Goal: Task Accomplishment & Management: Manage account settings

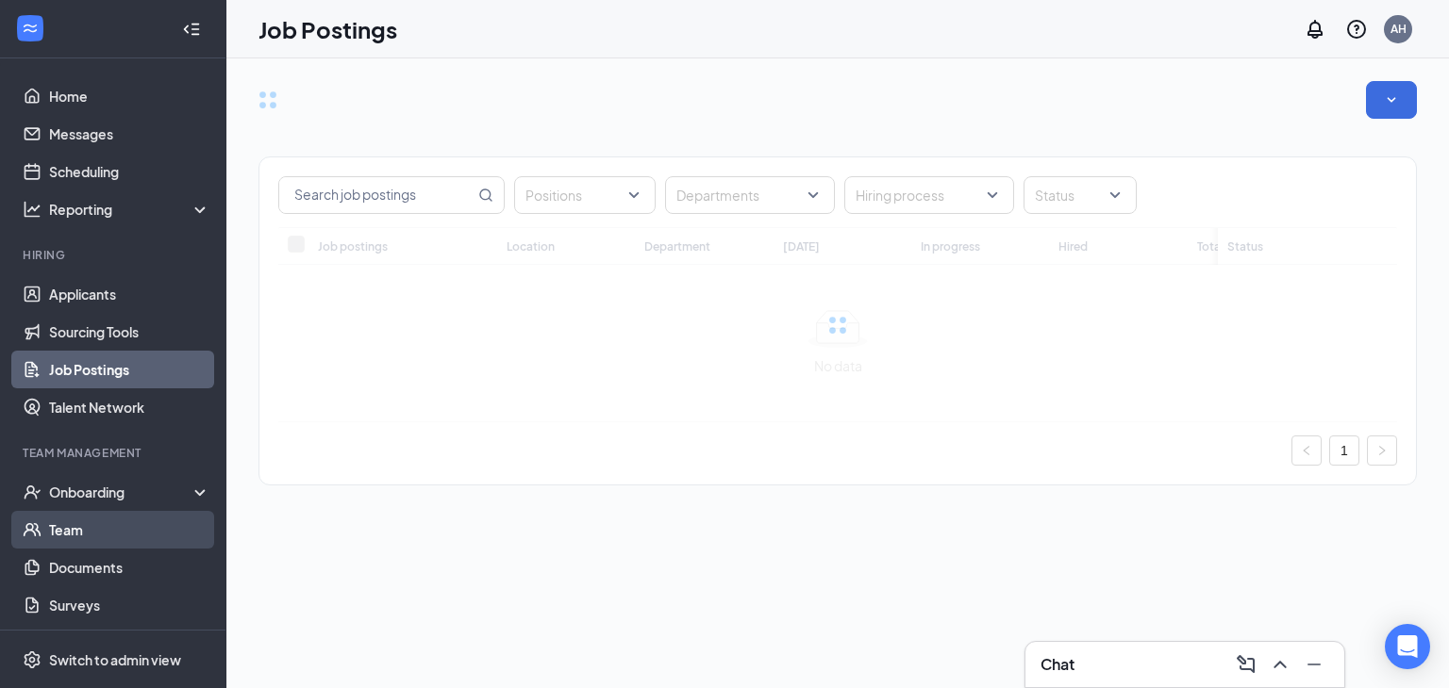
click at [121, 534] on link "Team" at bounding box center [129, 530] width 161 height 38
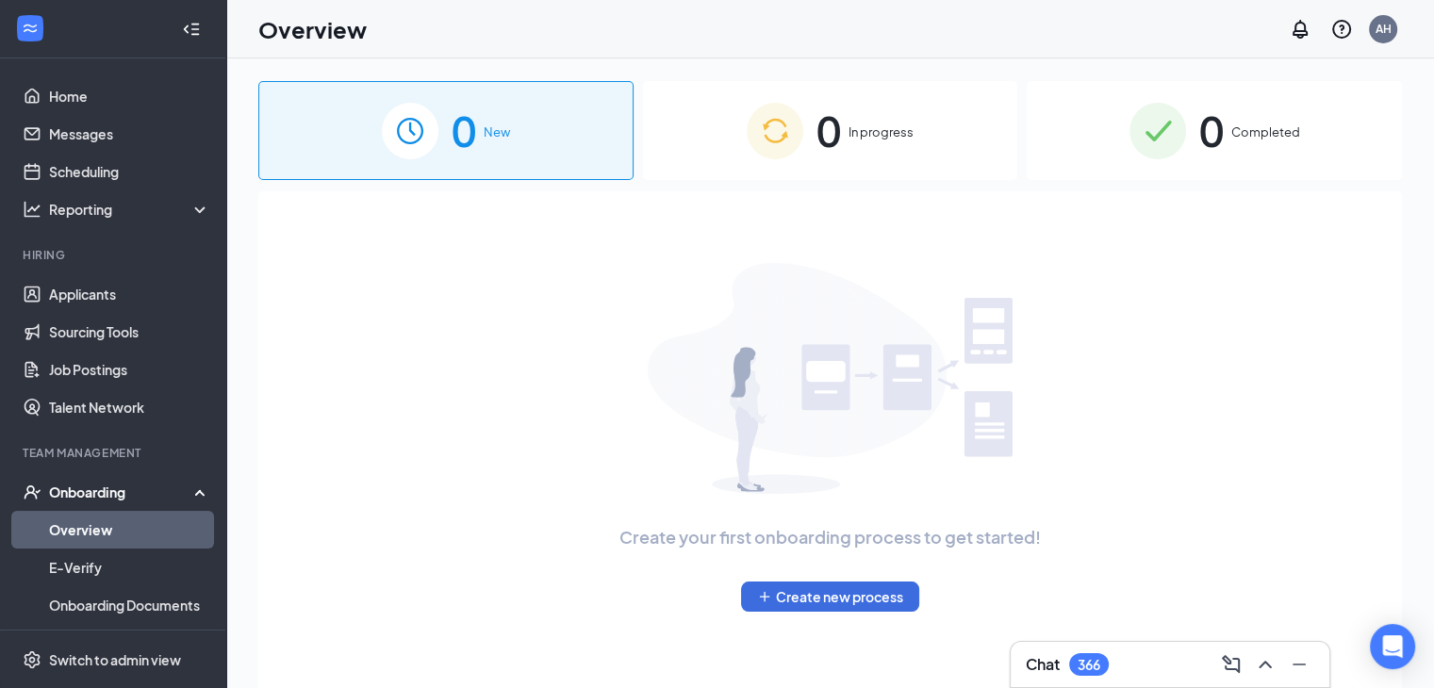
click at [728, 141] on div "0 In progress" at bounding box center [830, 130] width 375 height 99
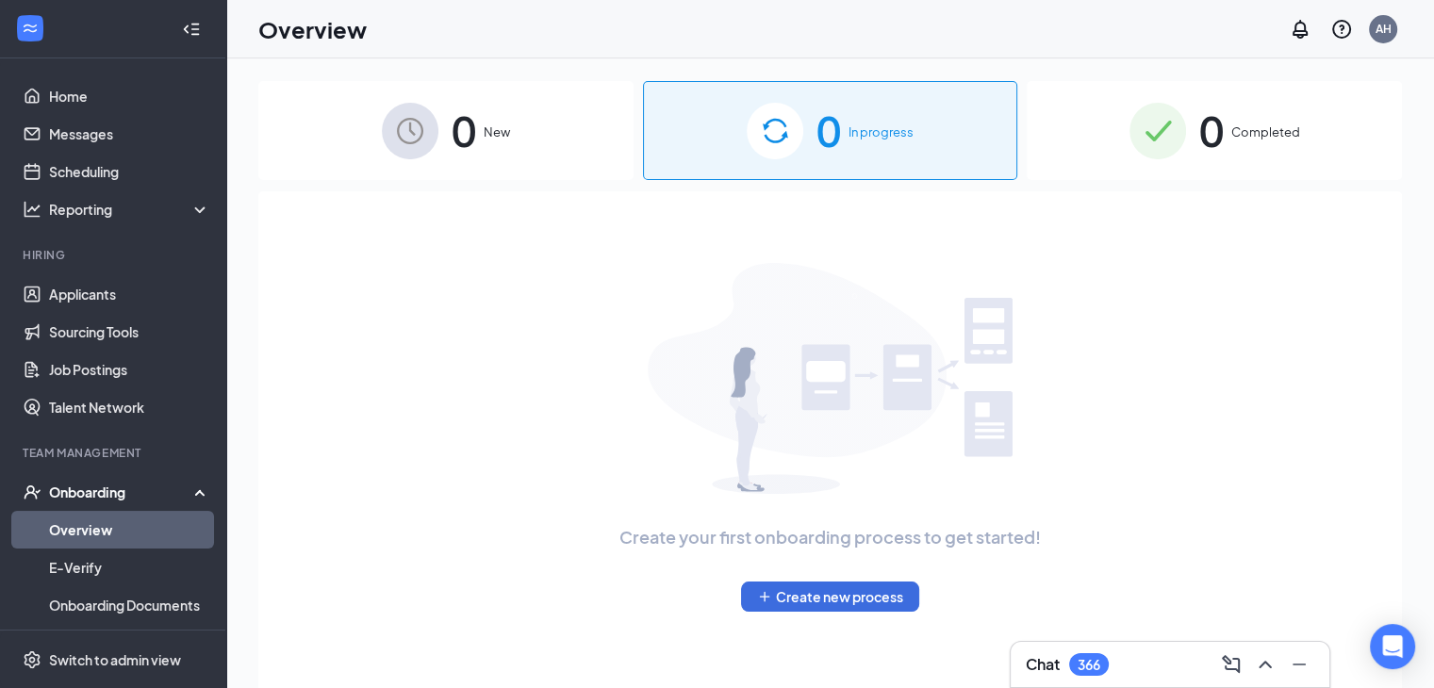
click at [539, 122] on div "0 New" at bounding box center [445, 130] width 375 height 99
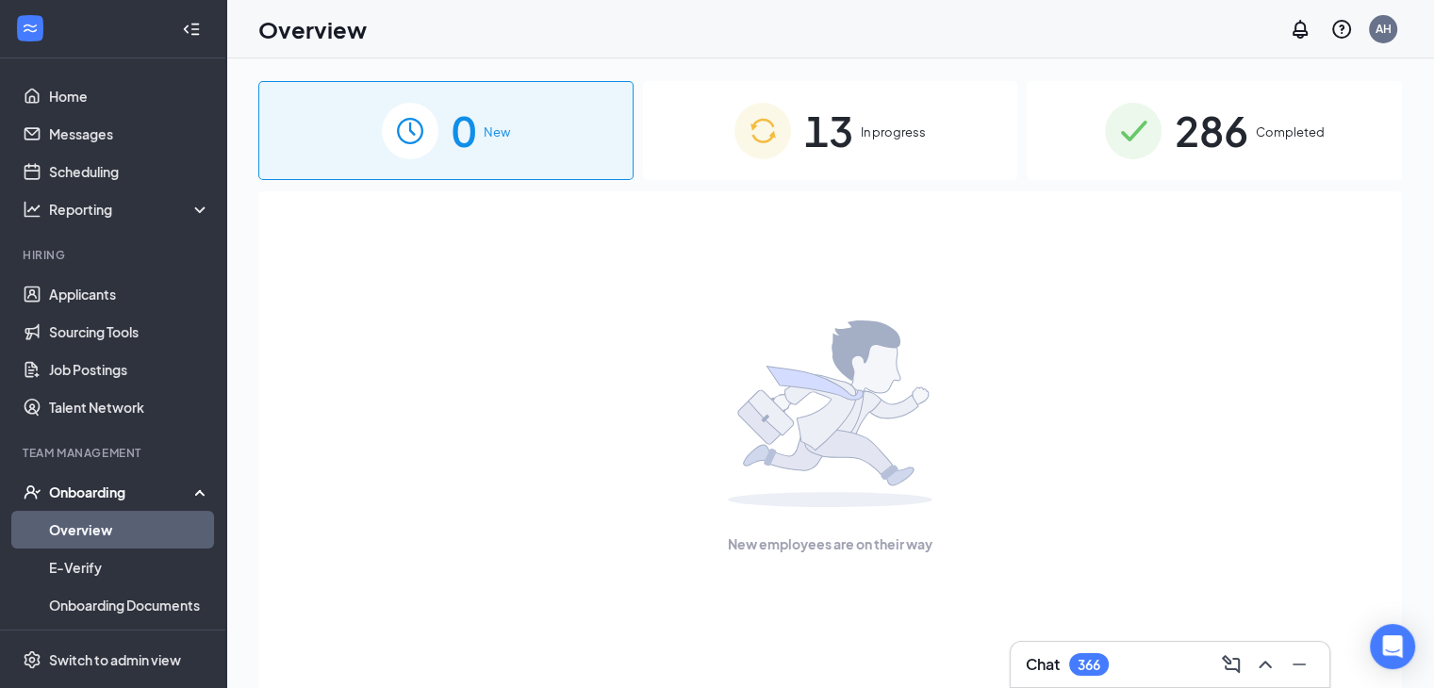
click at [815, 125] on span "13" at bounding box center [828, 130] width 49 height 65
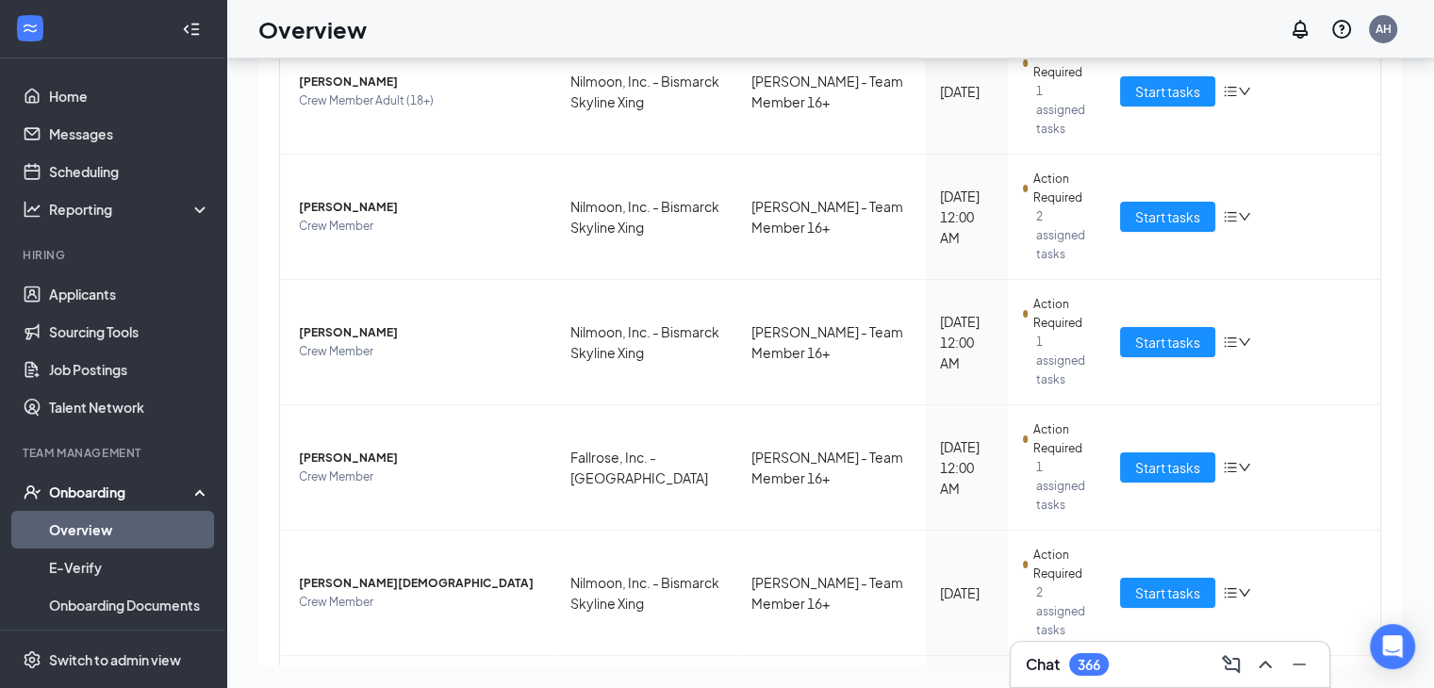
scroll to position [741, 0]
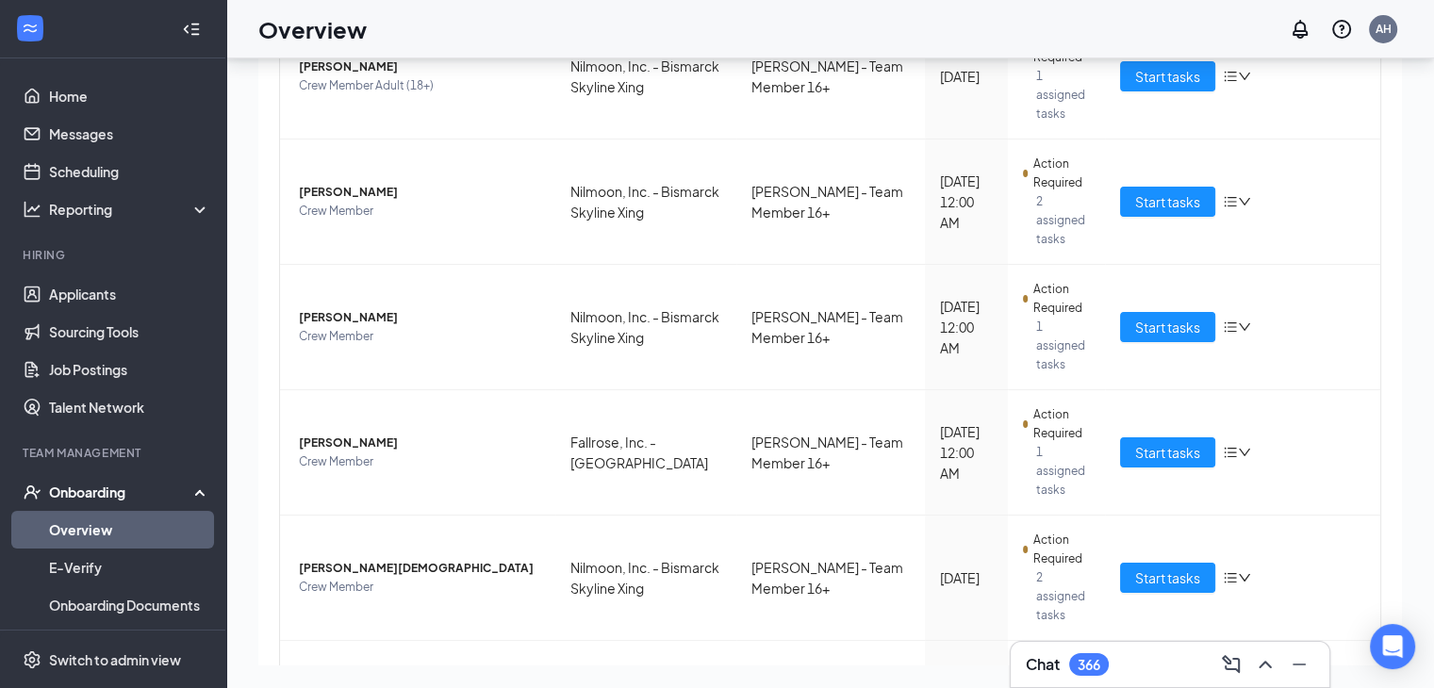
click at [1322, 620] on div "Employee Location Process Start Date Status Actions Jace D Sperl Crew Member Fa…" at bounding box center [830, 133] width 1102 height 1388
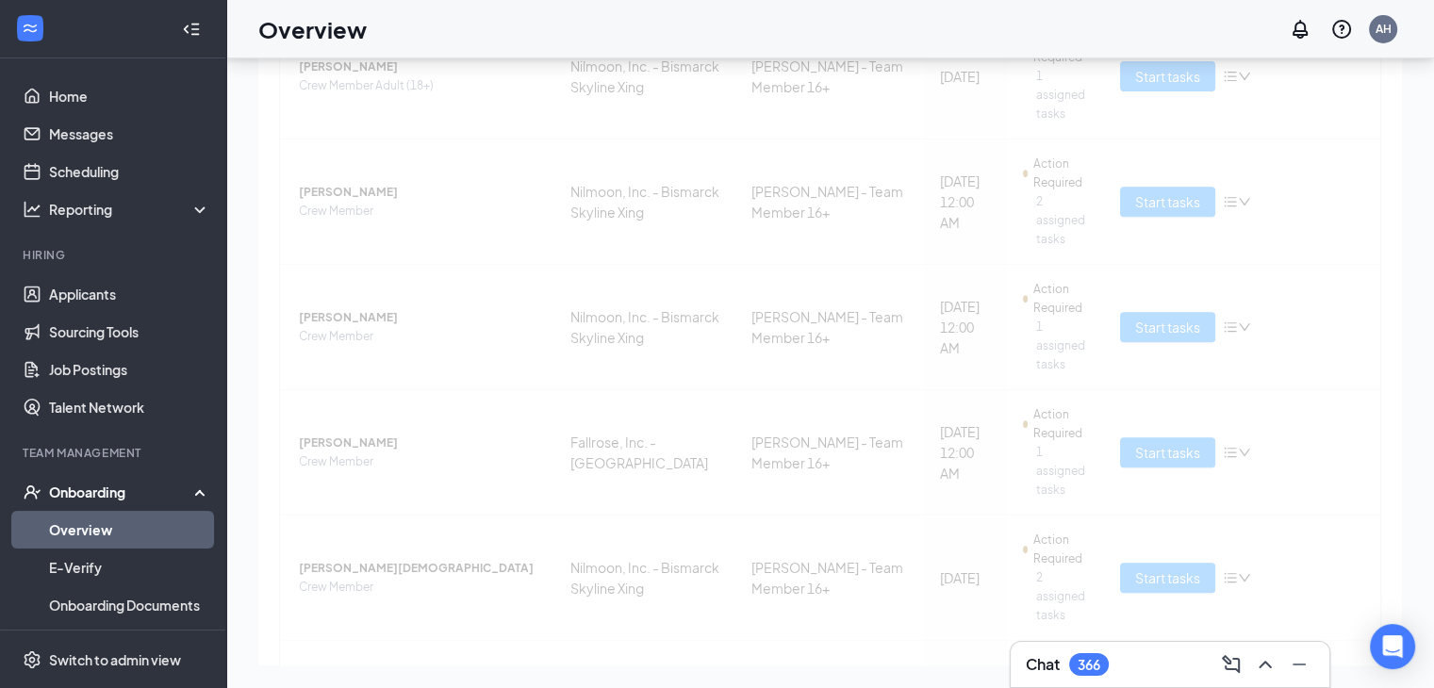
scroll to position [141, 0]
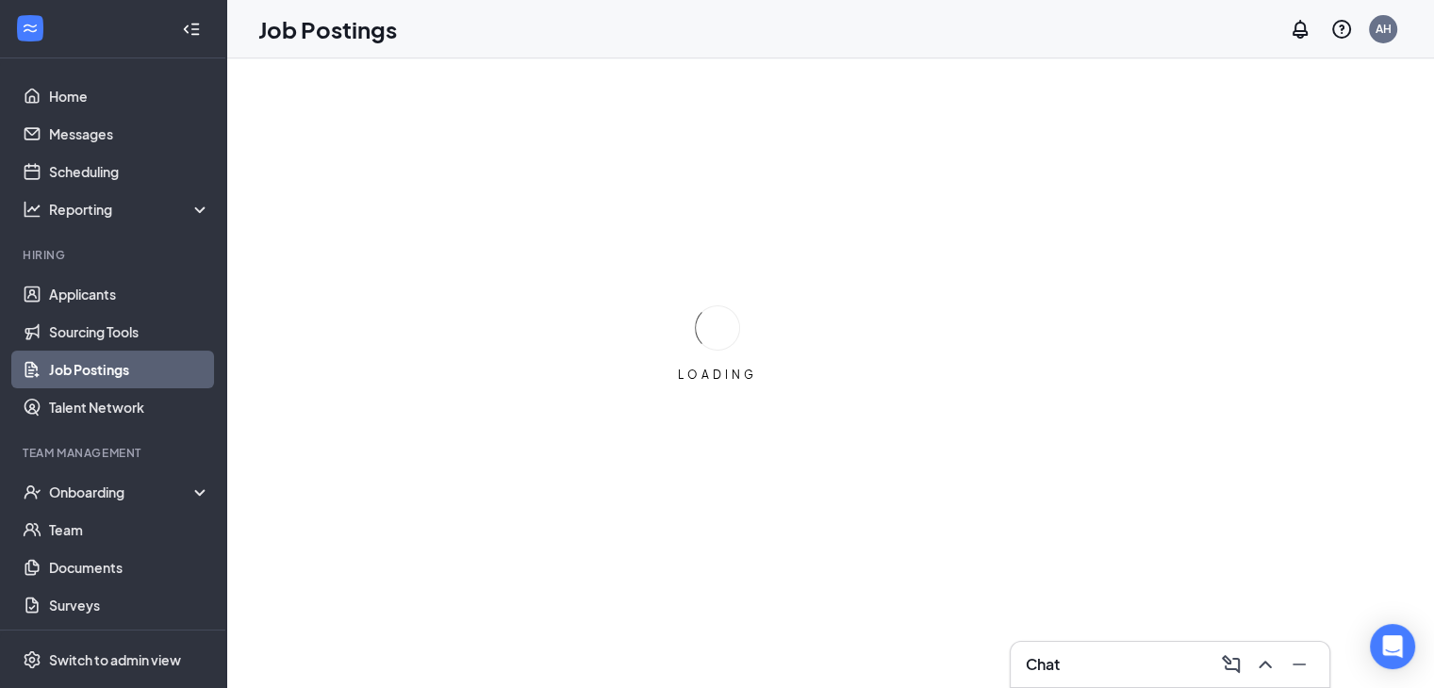
click at [1050, 654] on h3 "Chat" at bounding box center [1043, 664] width 34 height 21
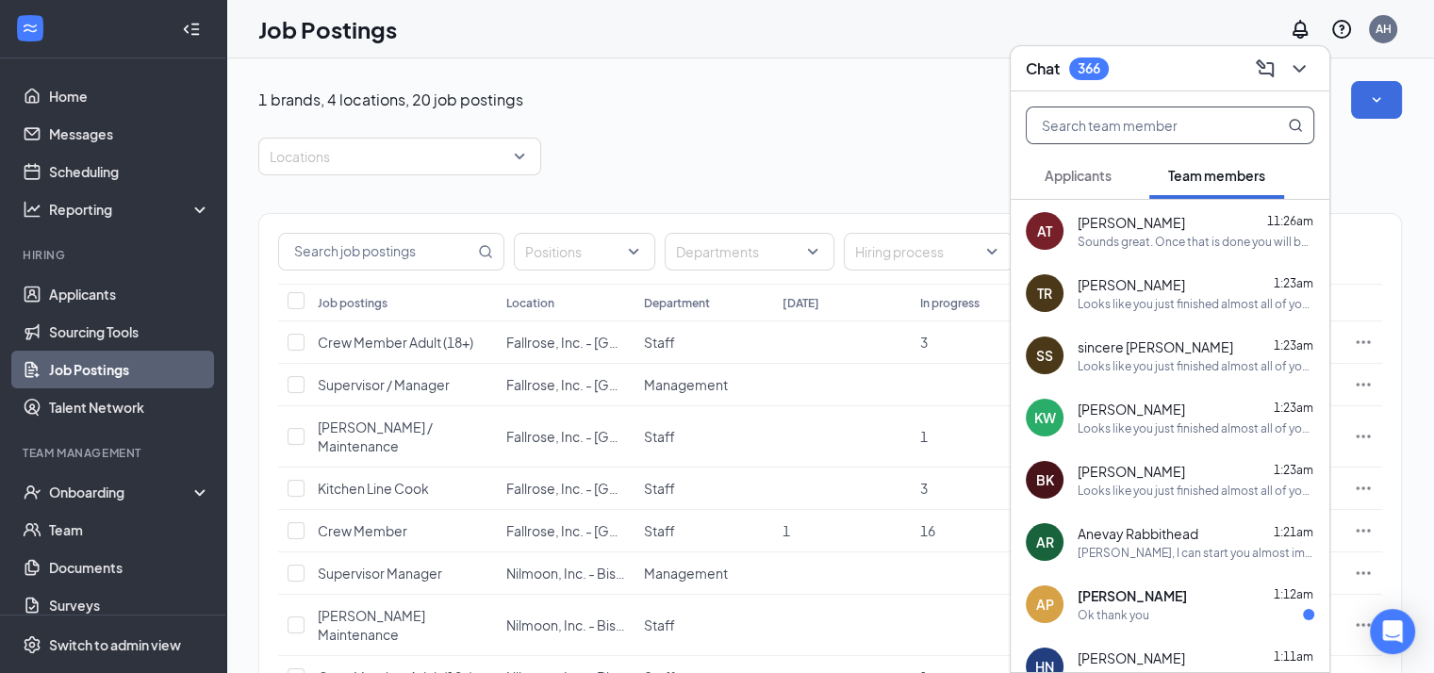
click at [1176, 134] on input "text" at bounding box center [1139, 126] width 224 height 36
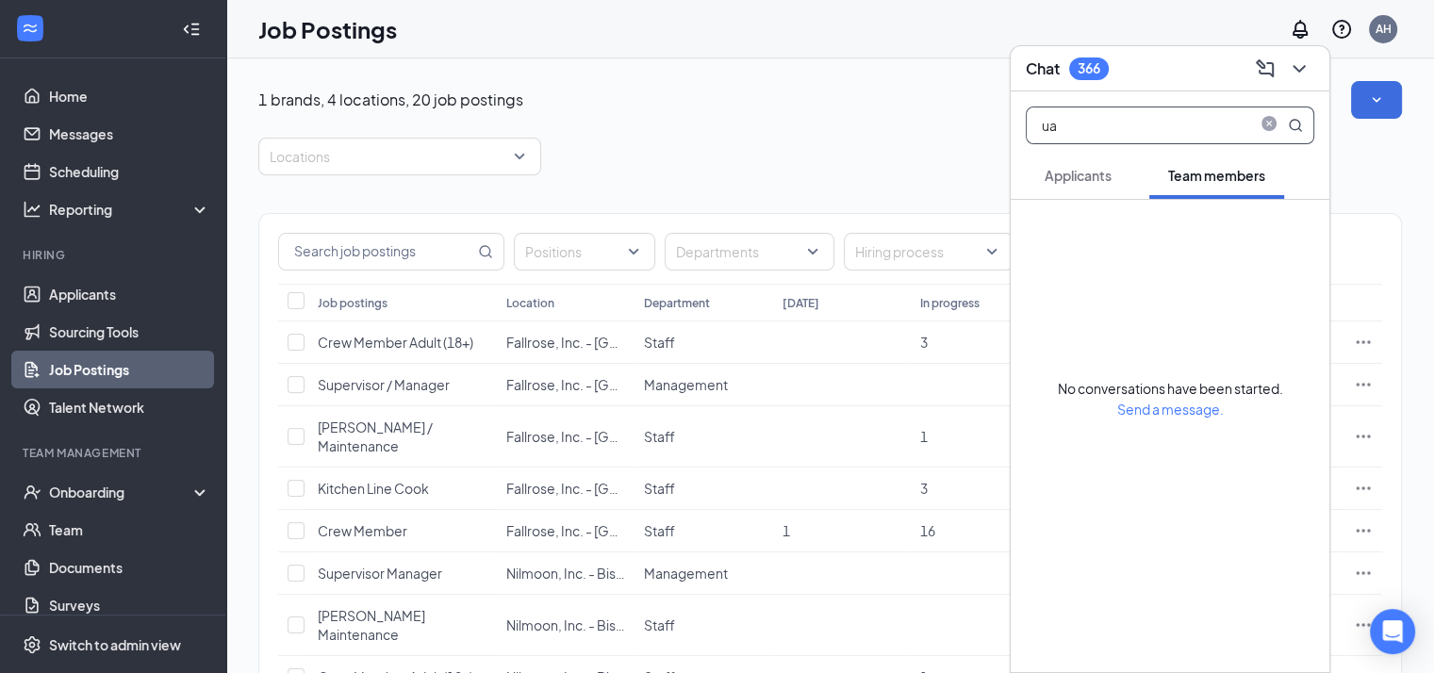
type input "u"
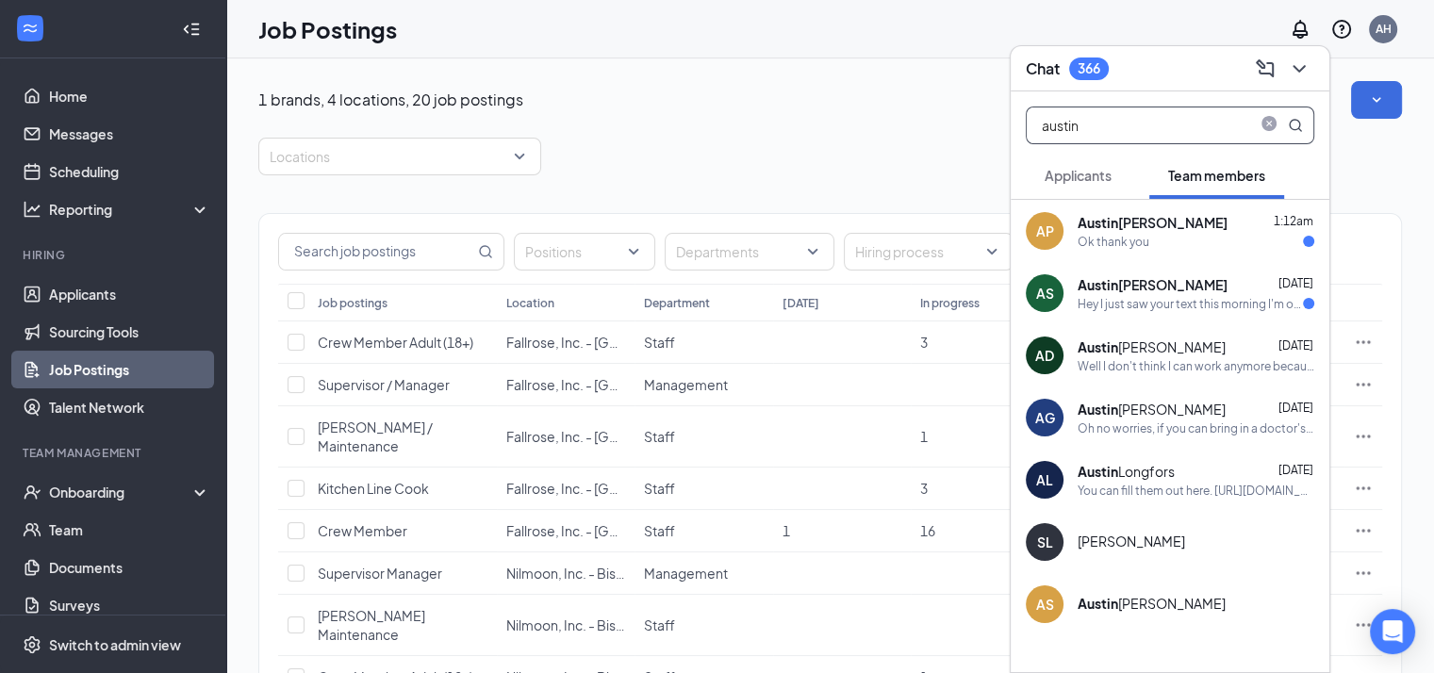
click at [1139, 243] on div "Ok thank you" at bounding box center [1114, 242] width 72 height 16
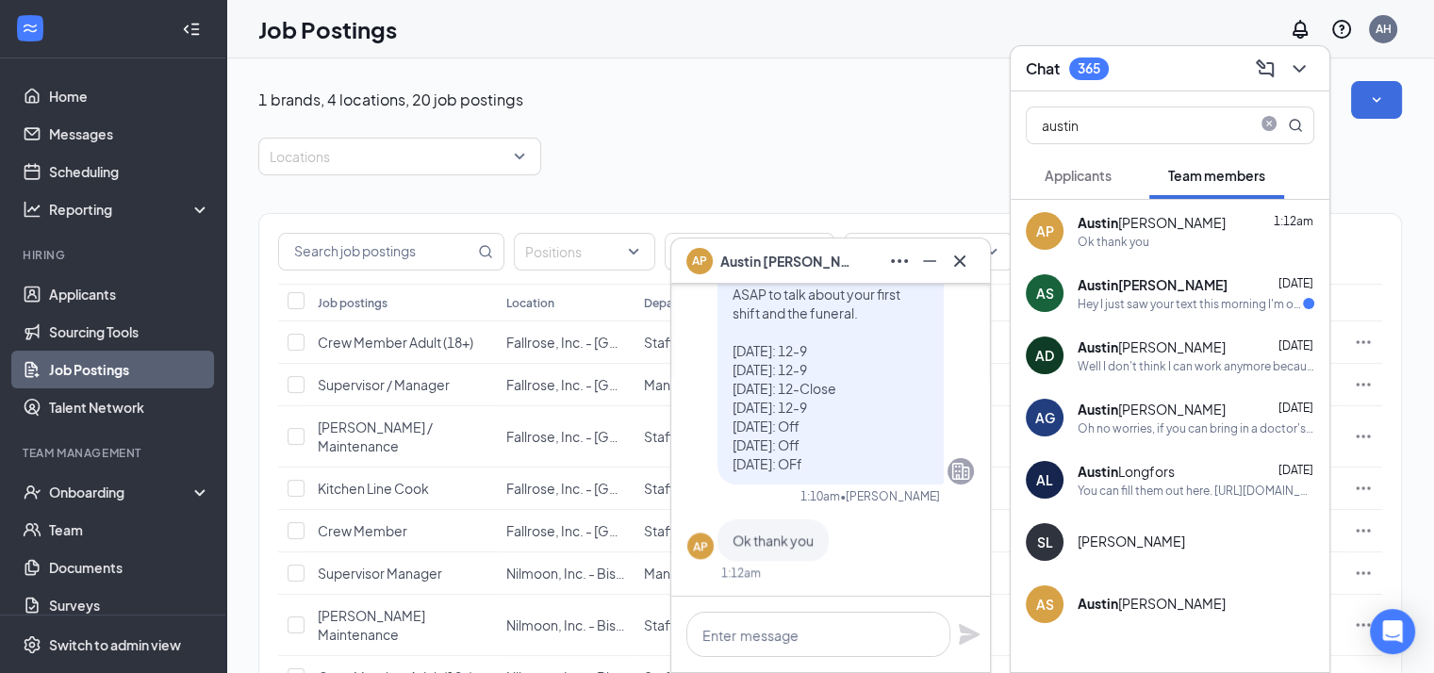
click at [1170, 292] on div "Austin Schmidt" at bounding box center [1153, 284] width 150 height 19
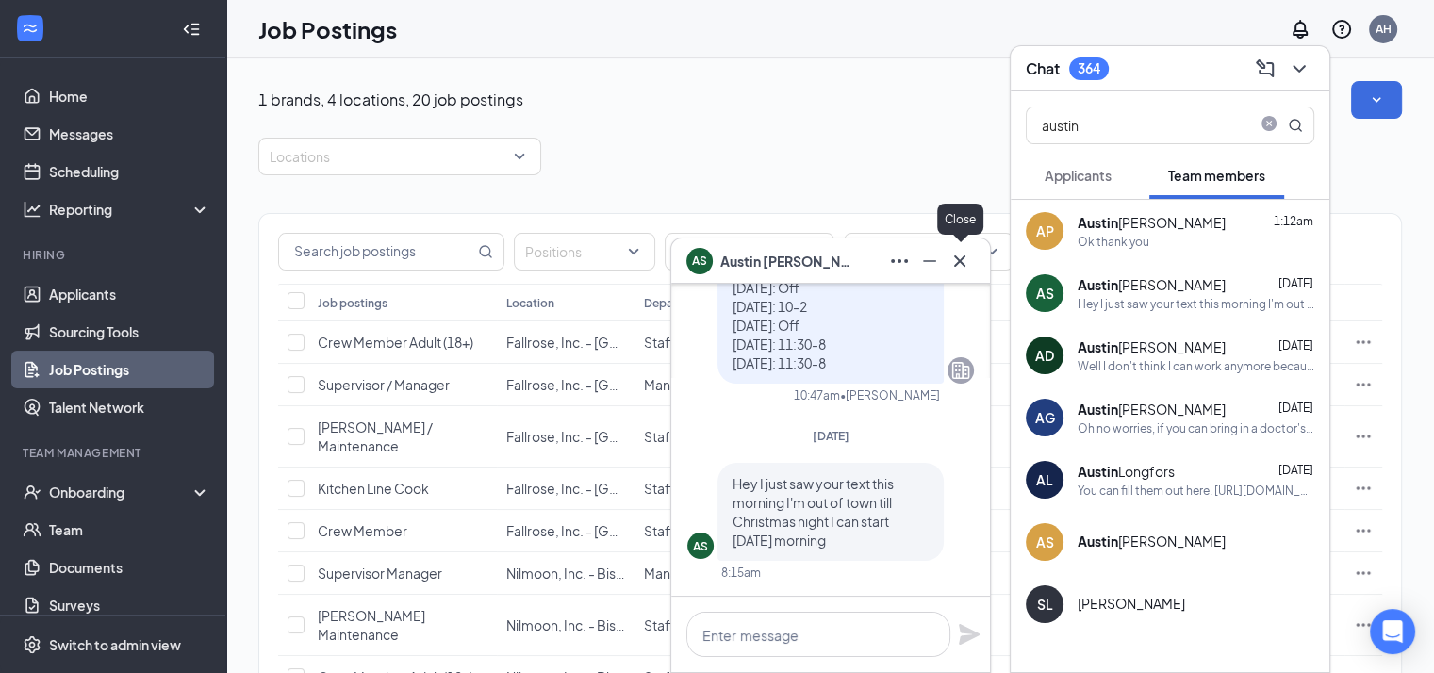
click at [966, 256] on icon "Cross" at bounding box center [960, 261] width 23 height 23
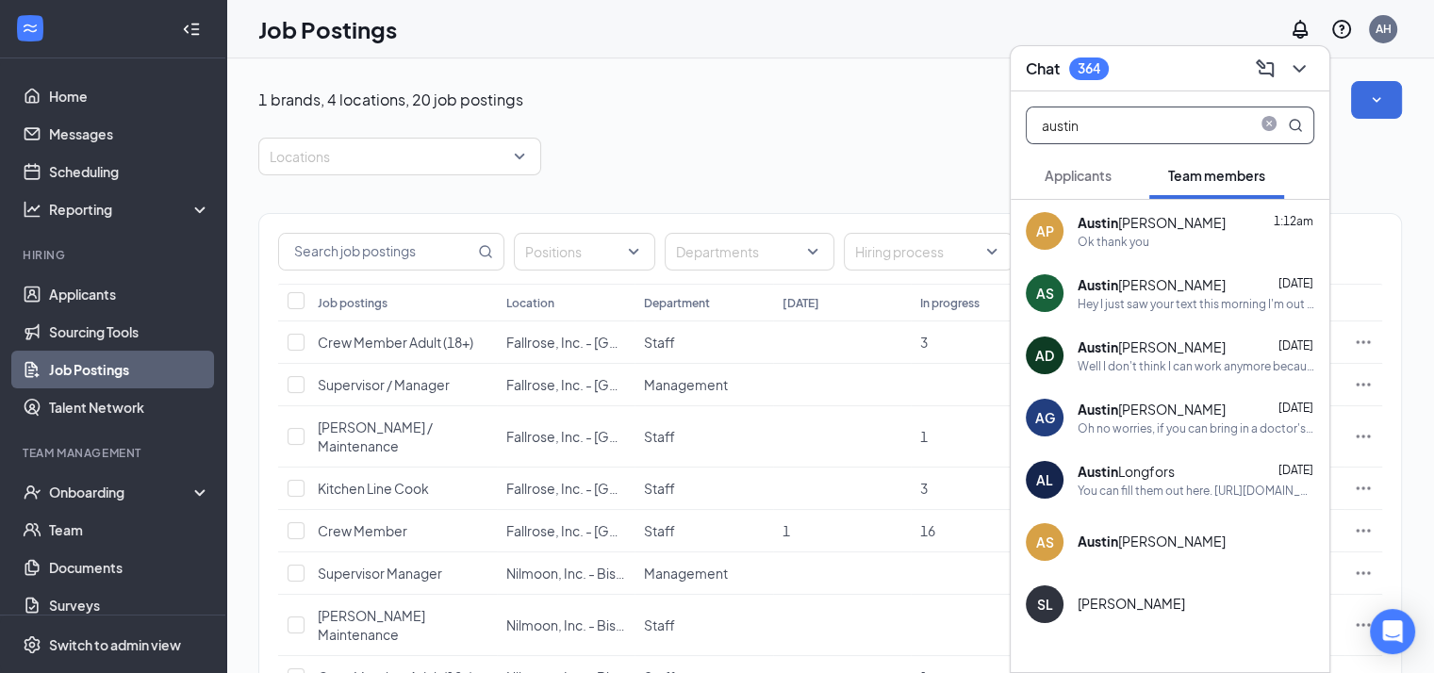
click at [1132, 120] on input "austin" at bounding box center [1139, 126] width 224 height 36
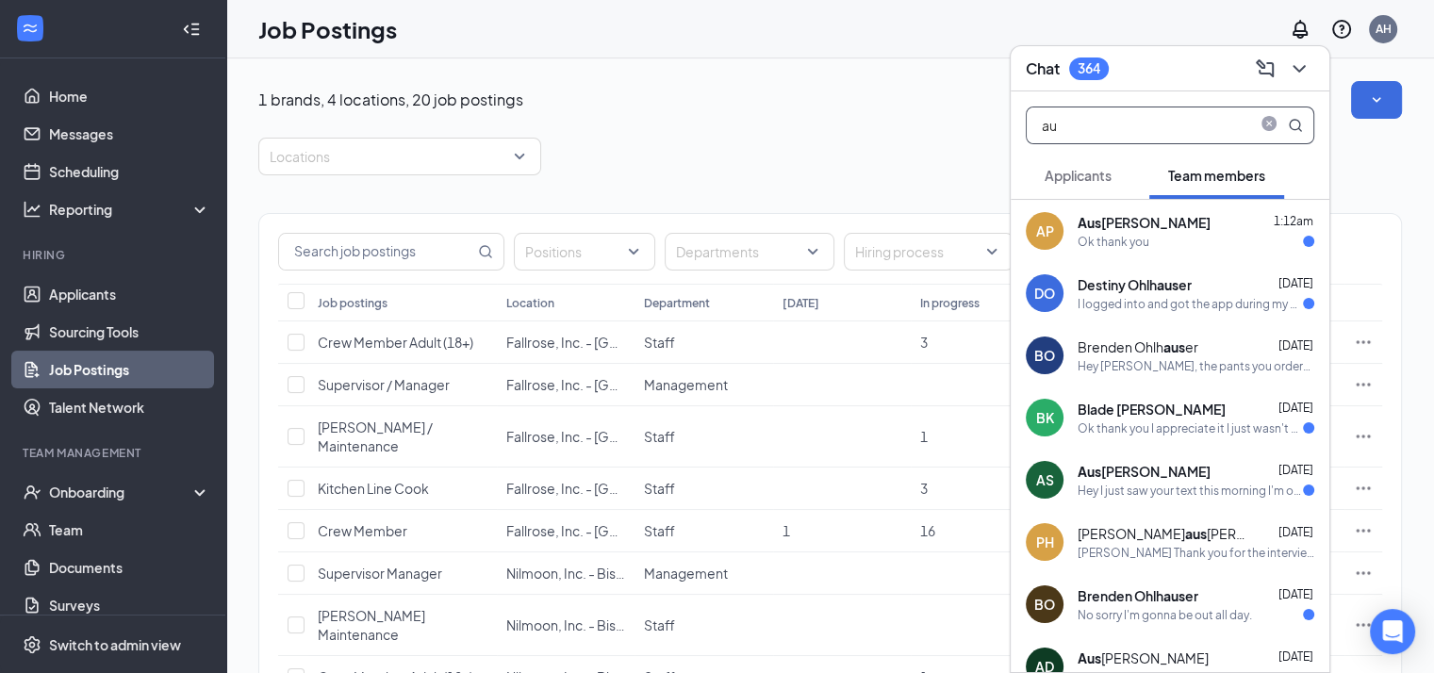
type input "a"
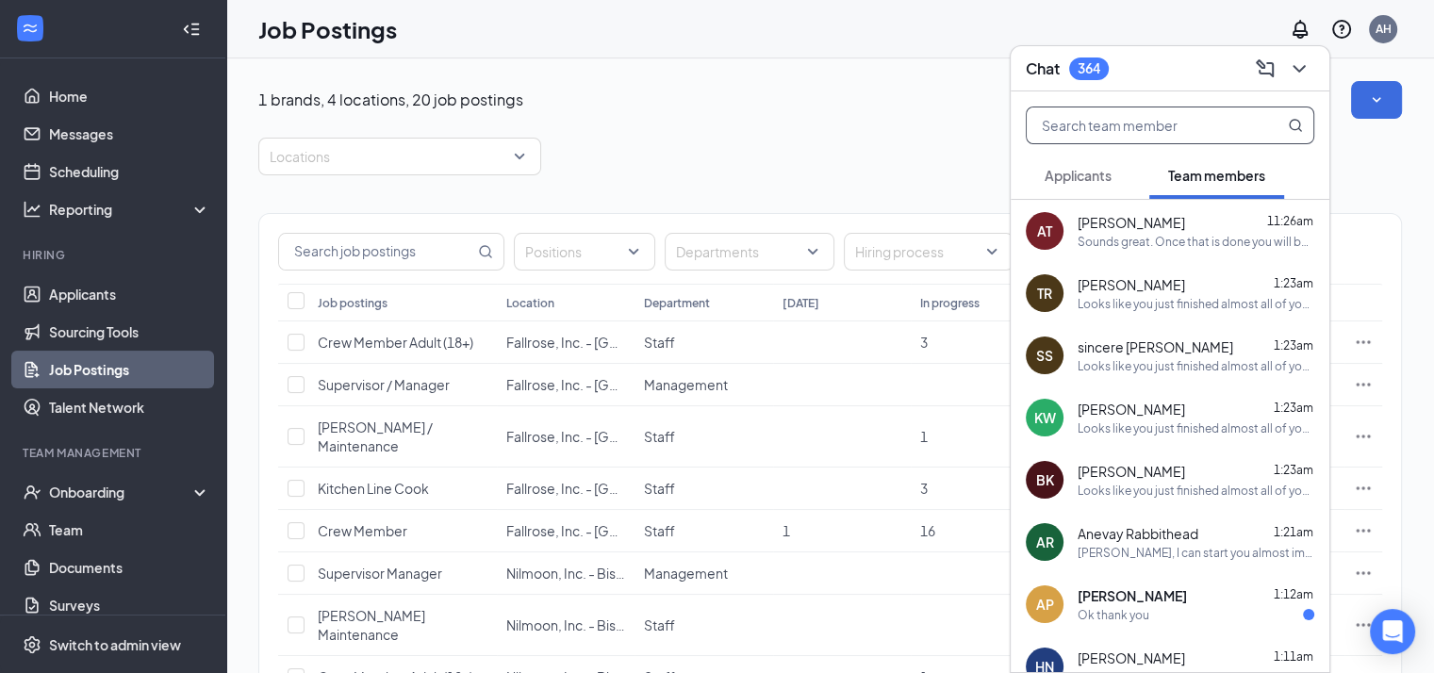
click at [1185, 615] on div "Ok thank you" at bounding box center [1196, 615] width 237 height 16
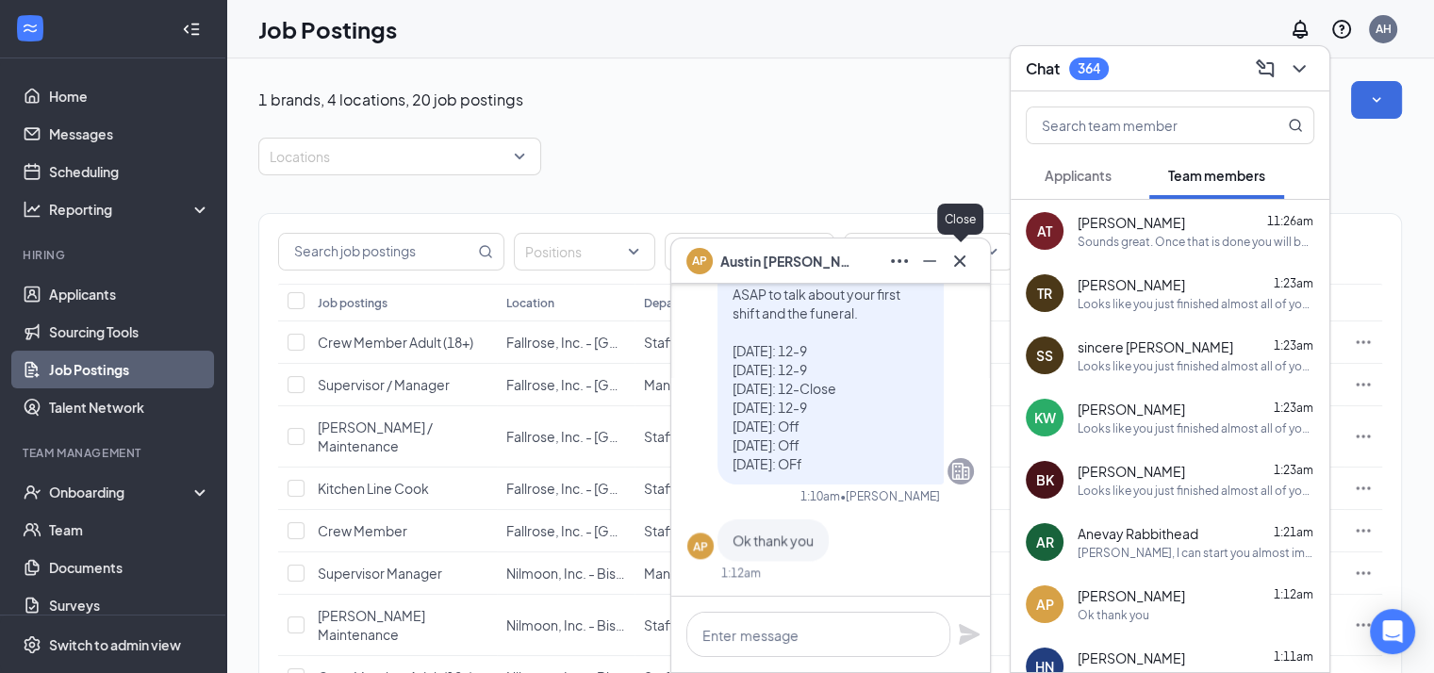
click at [962, 269] on icon "Cross" at bounding box center [960, 261] width 23 height 23
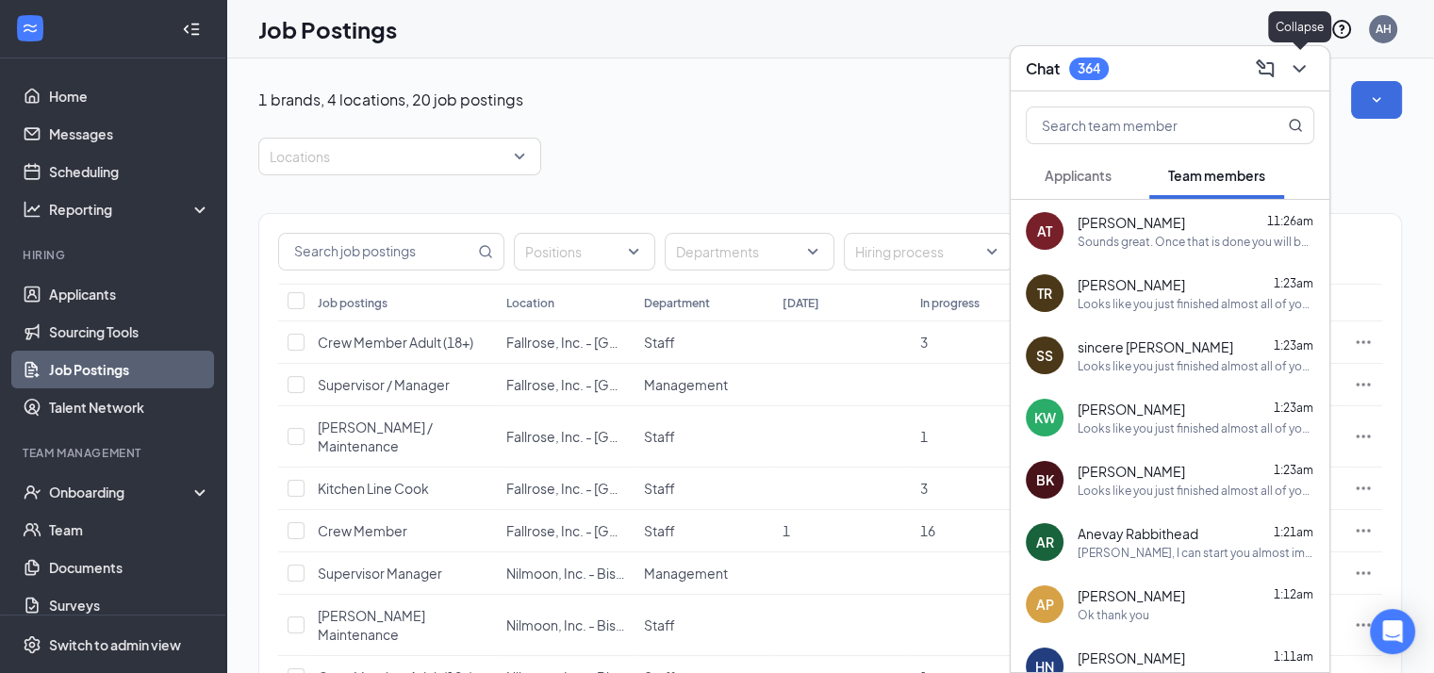
click at [1301, 76] on icon "ChevronDown" at bounding box center [1299, 69] width 23 height 23
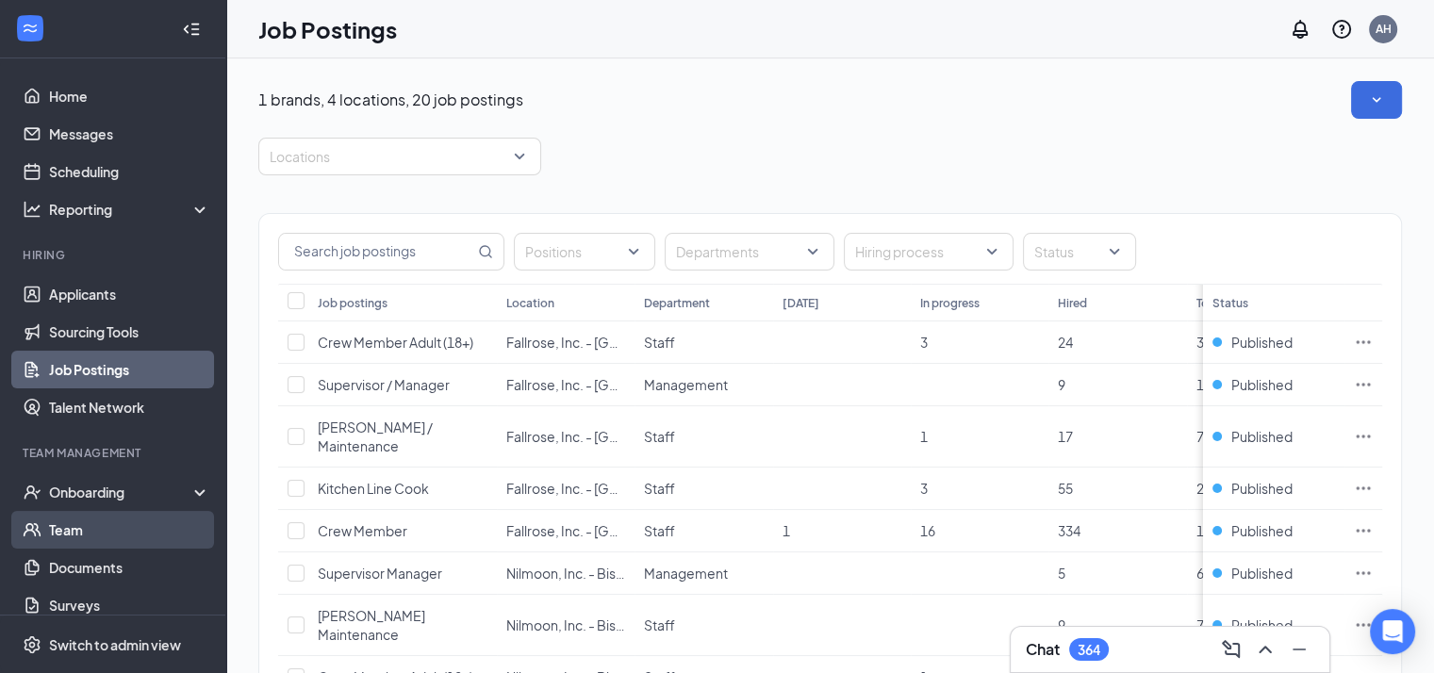
click at [132, 526] on link "Team" at bounding box center [129, 530] width 161 height 38
